Goal: Check status

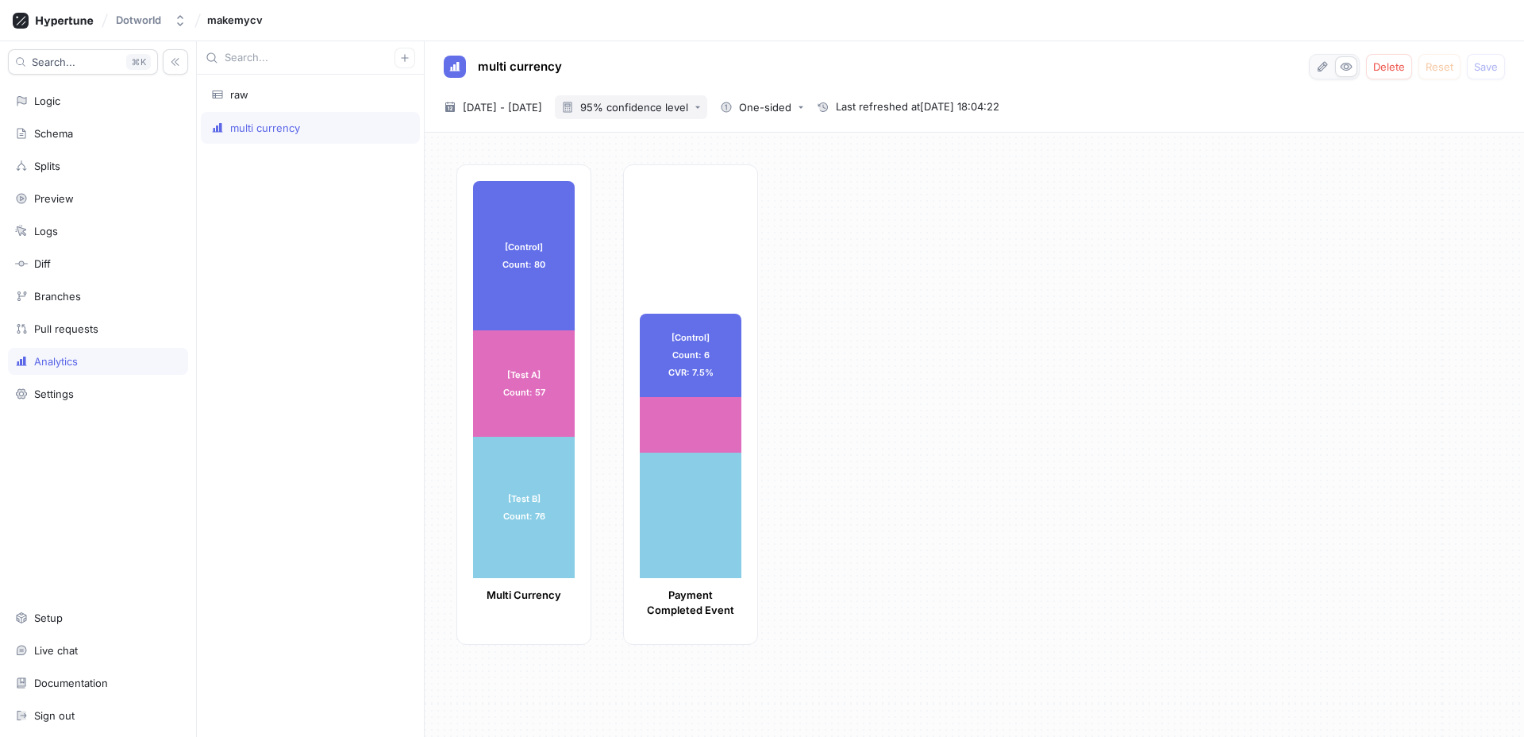
click at [687, 100] on button "95% confidence level" at bounding box center [631, 107] width 152 height 24
click at [675, 168] on span "95% confidence level" at bounding box center [695, 166] width 108 height 13
click at [671, 100] on button "95% confidence level" at bounding box center [631, 107] width 152 height 24
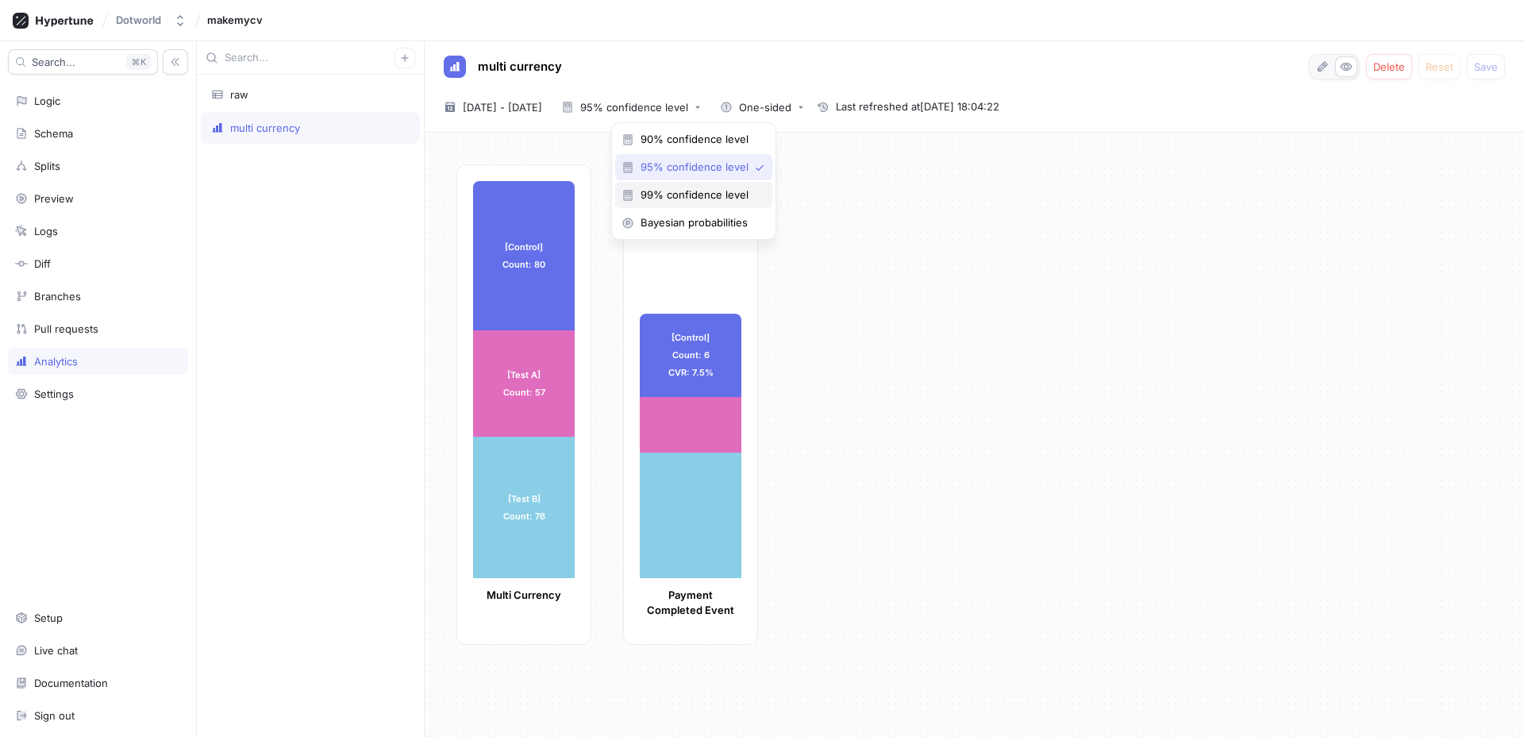
click at [665, 194] on span "99% confidence level" at bounding box center [699, 194] width 117 height 13
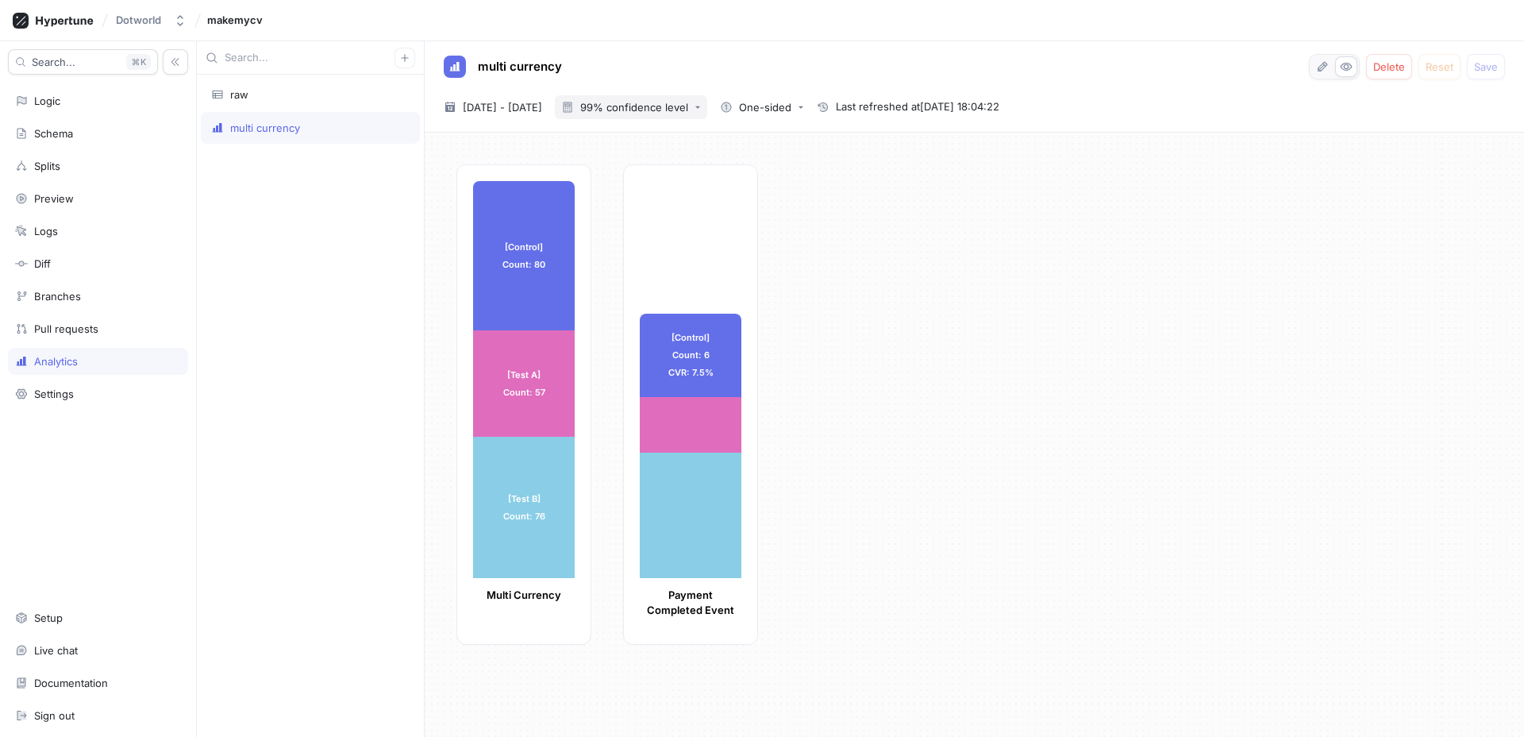
click at [668, 109] on div "99% confidence level" at bounding box center [634, 107] width 108 height 10
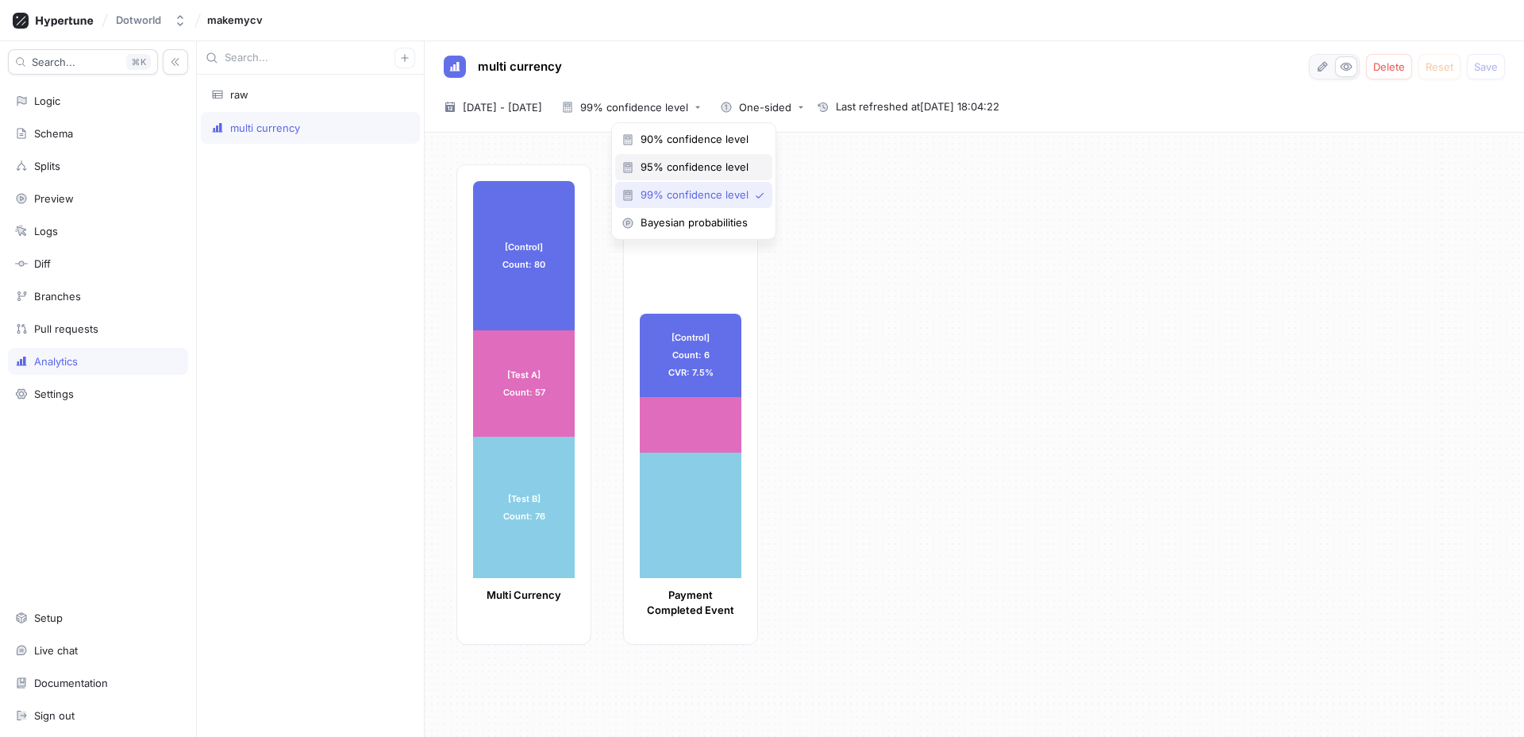
click at [668, 166] on span "95% confidence level" at bounding box center [699, 166] width 117 height 13
click at [504, 102] on span "[DATE] - [DATE]" at bounding box center [502, 107] width 79 height 16
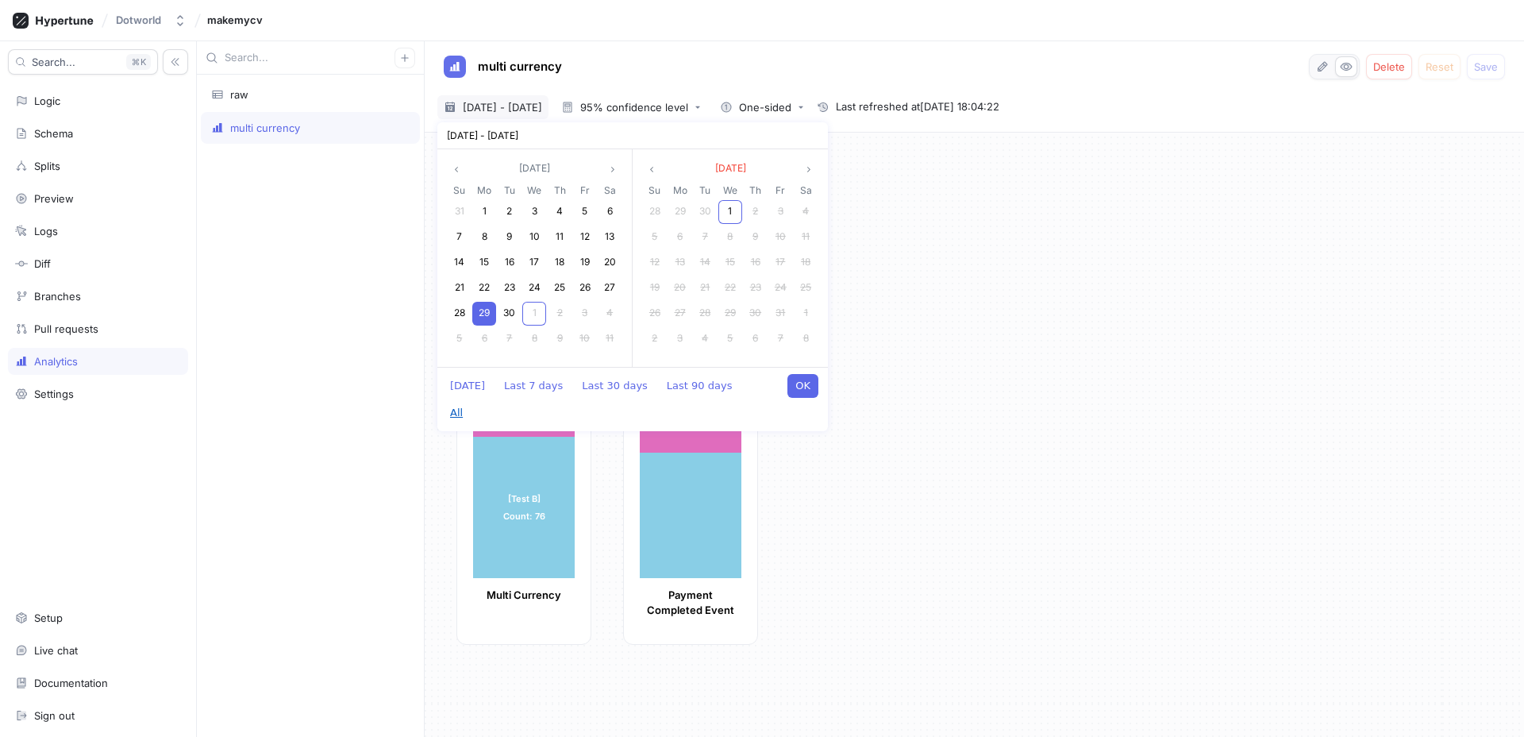
click at [471, 401] on button "All" at bounding box center [456, 413] width 29 height 24
type textarea "x"
type input "[DATE] ~ [DATE]"
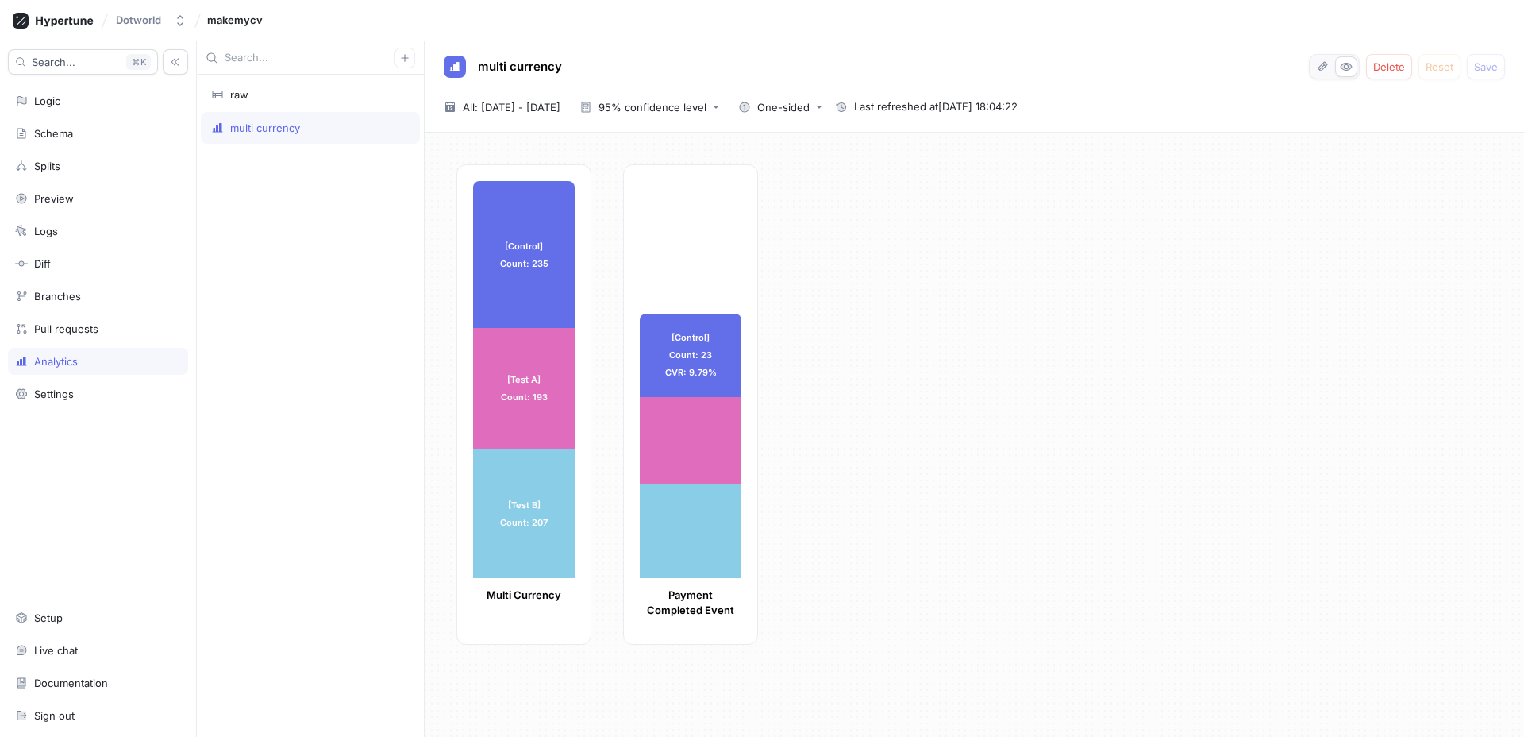
click at [796, 383] on div "[Control] Count: 235 [Control] Count: 235 [Test A] Count: 193 [Test A] Count: 1…" at bounding box center [983, 409] width 1055 height 490
click at [526, 104] on span "All: [DATE] - [DATE]" at bounding box center [512, 107] width 98 height 16
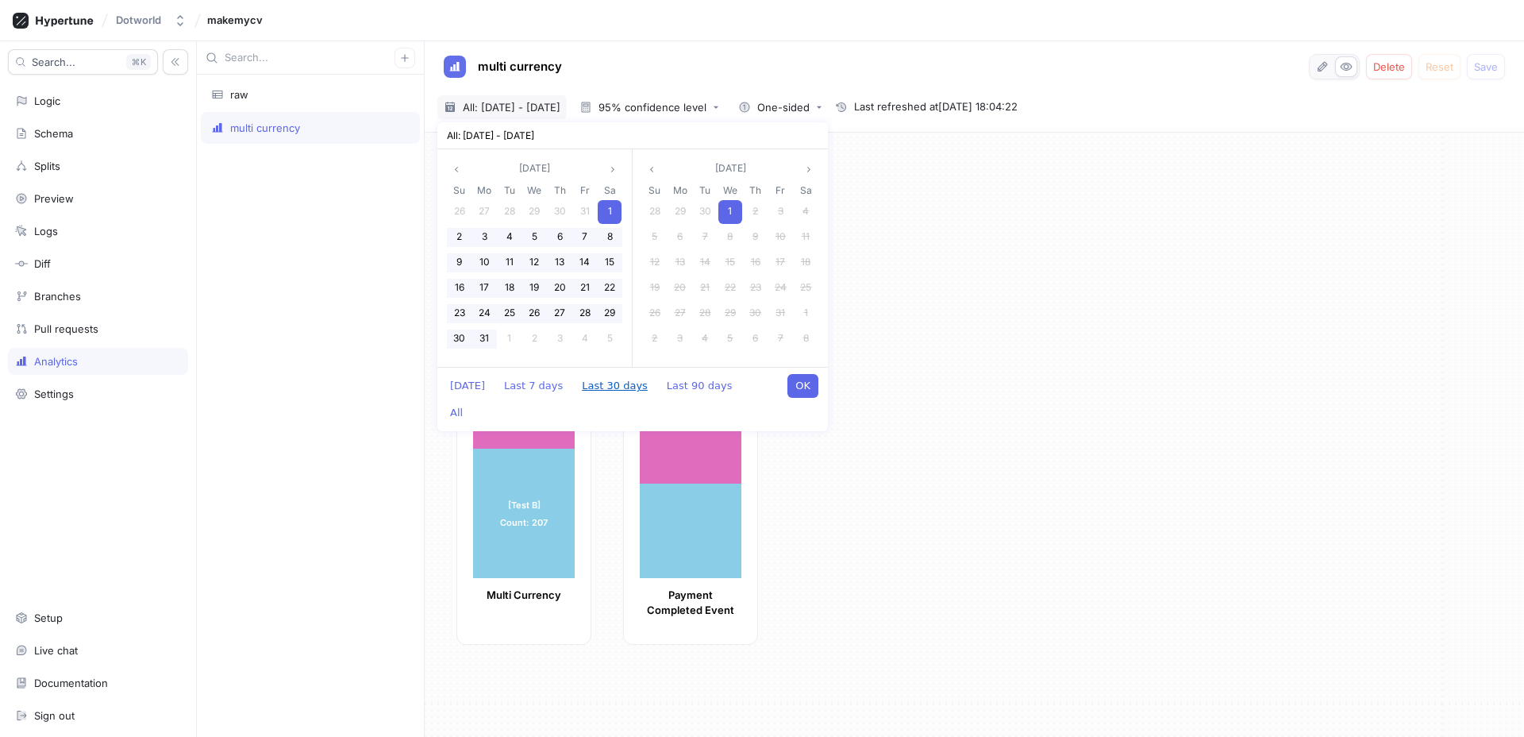
click at [602, 384] on button "Last 30 days" at bounding box center [615, 386] width 82 height 24
type textarea "x"
type input "[DATE] ~ [DATE]"
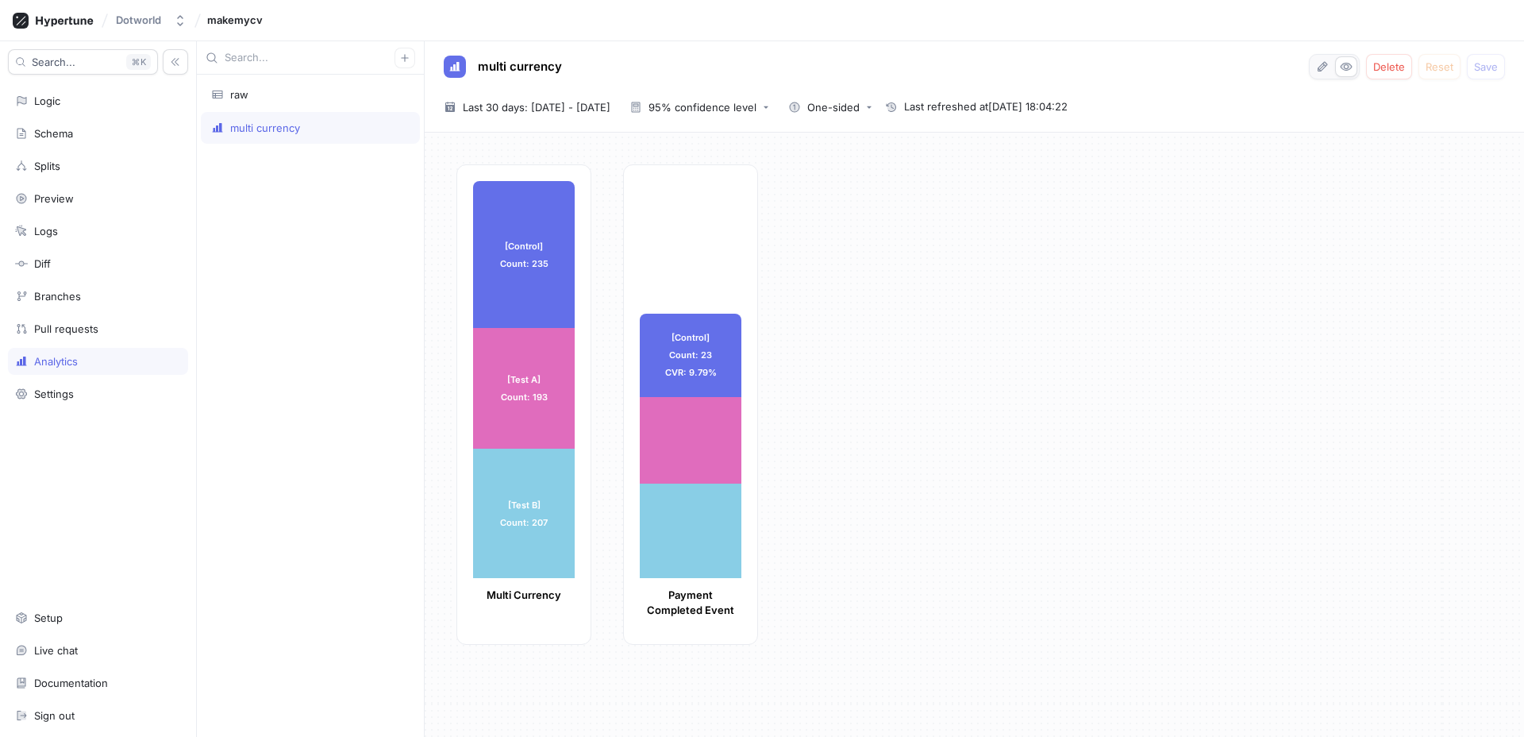
click at [822, 377] on div "[Control] Count: 235 [Control] Count: 235 [Test A] Count: 193 [Test A] Count: 1…" at bounding box center [983, 409] width 1055 height 490
click at [728, 101] on div "95% confidence level" at bounding box center [692, 107] width 127 height 13
click at [722, 228] on span "Bayesian probabilities" at bounding box center [750, 222] width 117 height 13
click at [728, 109] on div "Bayesian probabilities" at bounding box center [701, 107] width 107 height 10
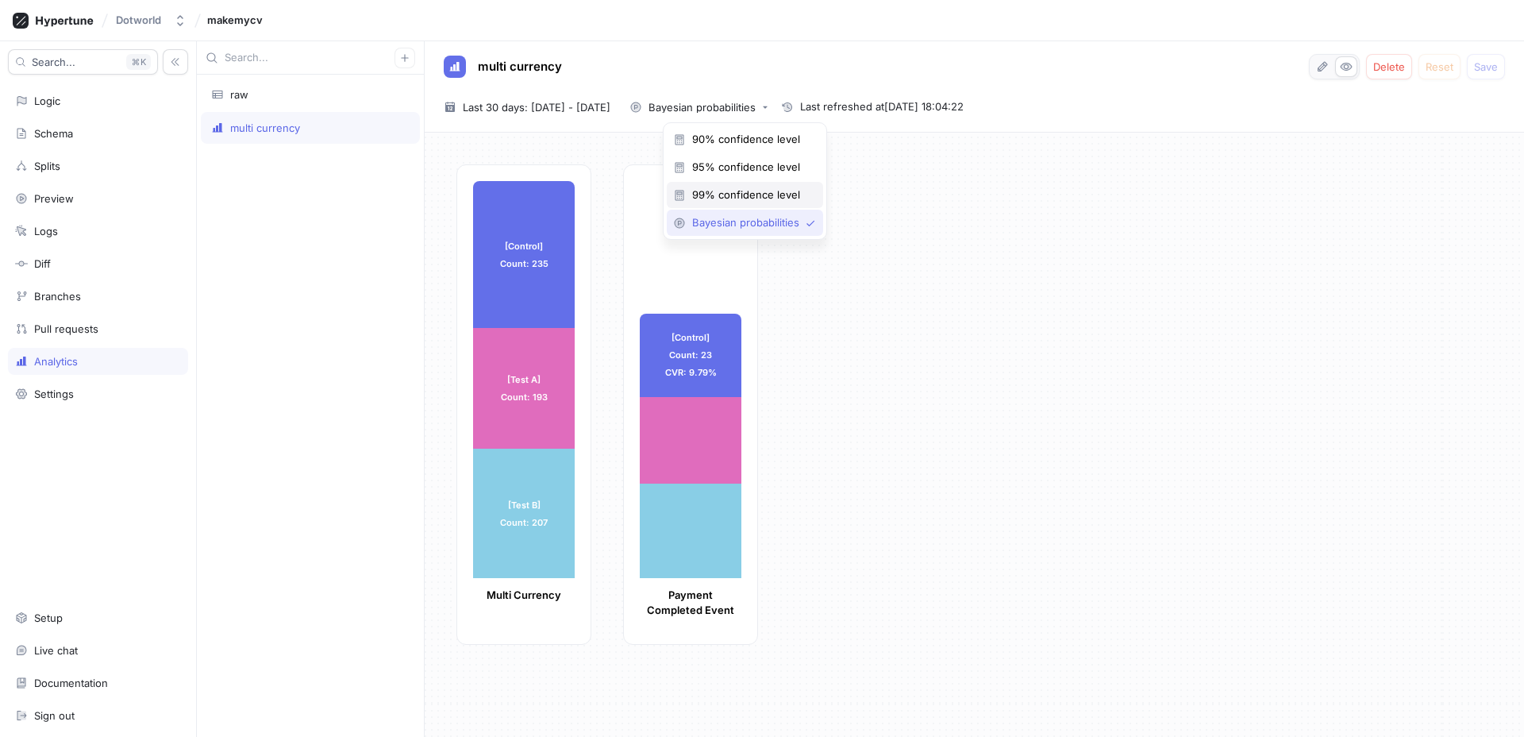
click at [724, 197] on span "99% confidence level" at bounding box center [750, 194] width 117 height 13
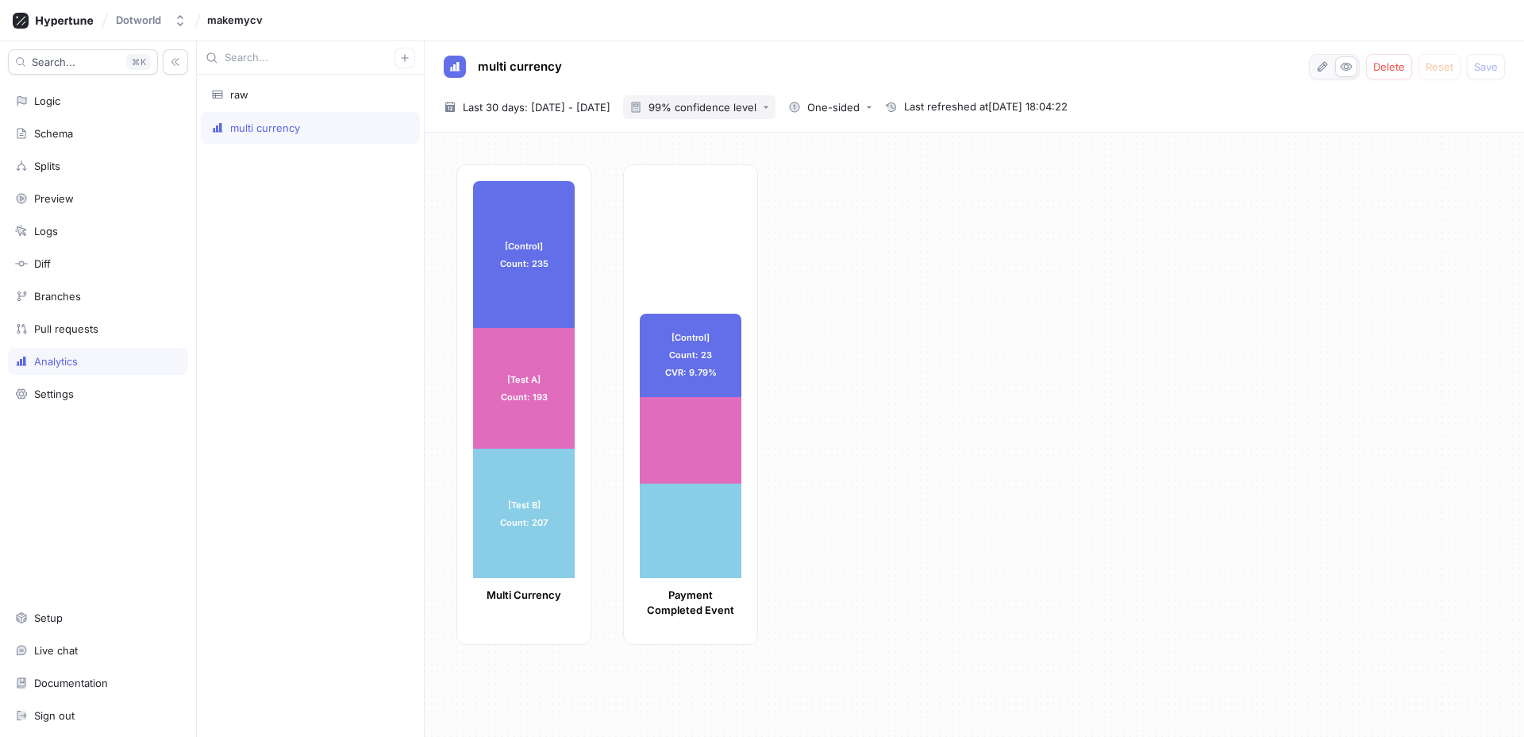
click at [725, 102] on div "99% confidence level" at bounding box center [702, 107] width 108 height 10
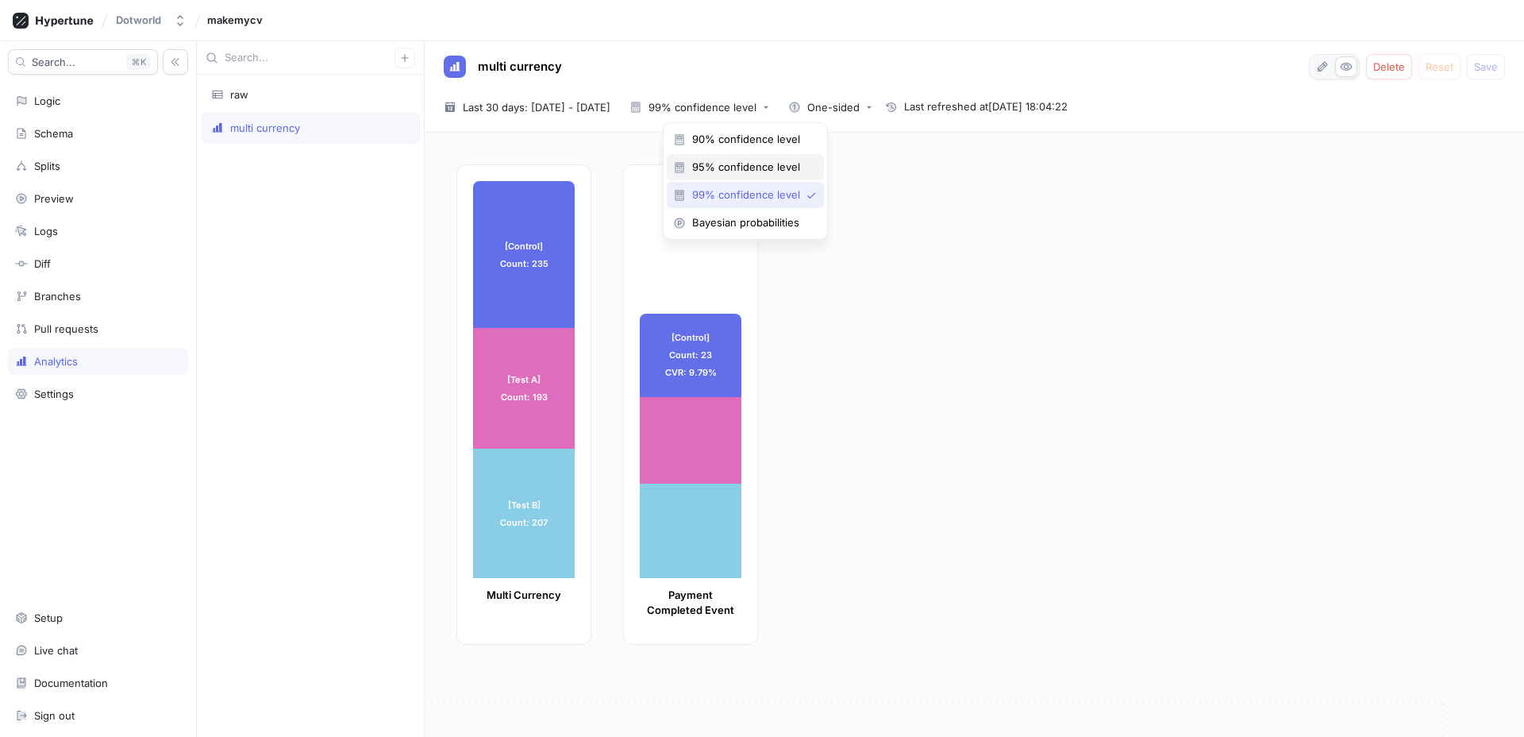
click at [733, 166] on span "95% confidence level" at bounding box center [750, 166] width 117 height 13
click at [895, 295] on div "[Control] Count: 235 [Control] Count: 235 [Test A] Count: 193 [Test A] Count: 1…" at bounding box center [983, 409] width 1055 height 490
